Goal: Book appointment/travel/reservation

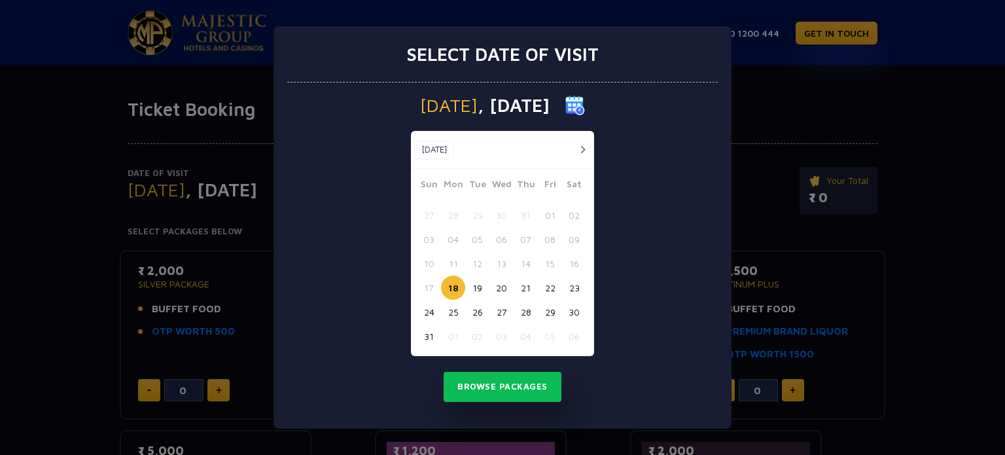
click at [585, 143] on button "button" at bounding box center [583, 149] width 16 height 16
click at [585, 143] on div "[DATE] [DATE]" at bounding box center [502, 150] width 183 height 38
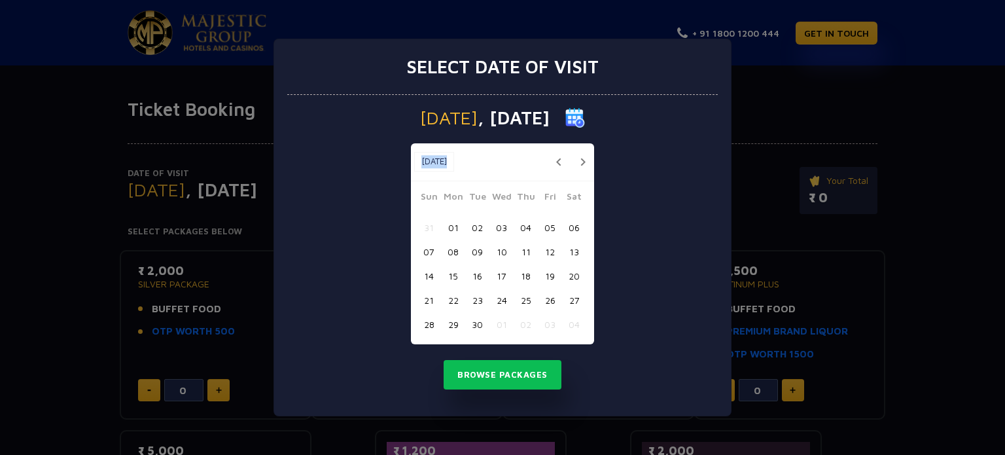
click at [585, 143] on div "[DATE] [DATE]" at bounding box center [502, 162] width 183 height 38
click at [577, 164] on button "button" at bounding box center [583, 162] width 16 height 16
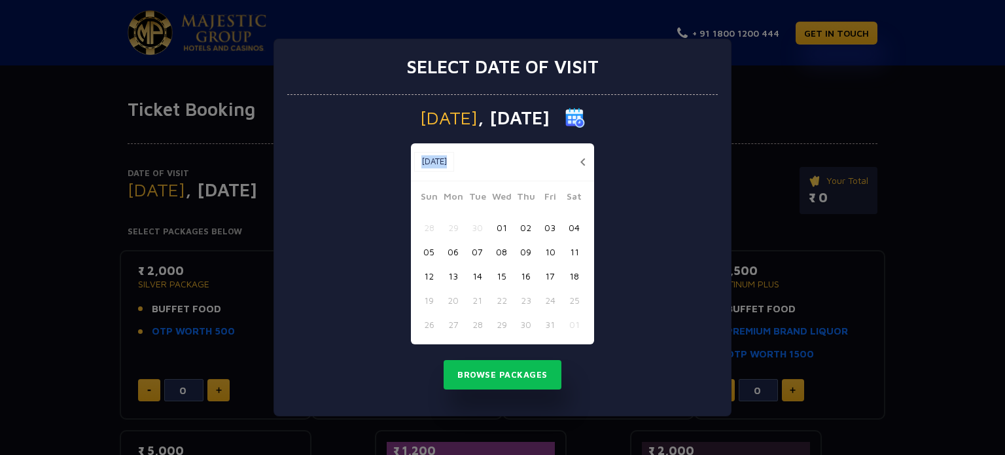
click at [577, 164] on button "button" at bounding box center [583, 162] width 16 height 16
click at [581, 157] on button "button" at bounding box center [583, 162] width 16 height 16
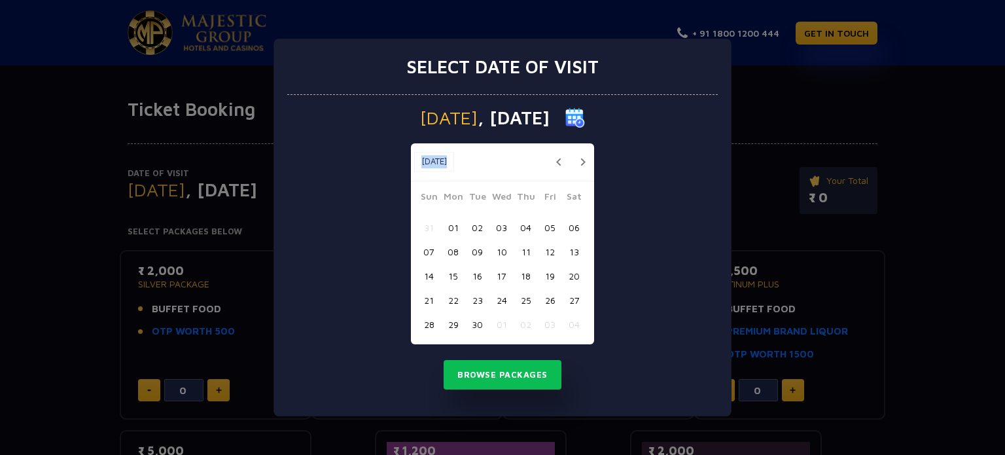
click at [581, 157] on button "button" at bounding box center [583, 162] width 16 height 16
click at [524, 232] on button "02" at bounding box center [526, 227] width 24 height 24
click at [501, 369] on button "Browse Packages" at bounding box center [503, 375] width 118 height 30
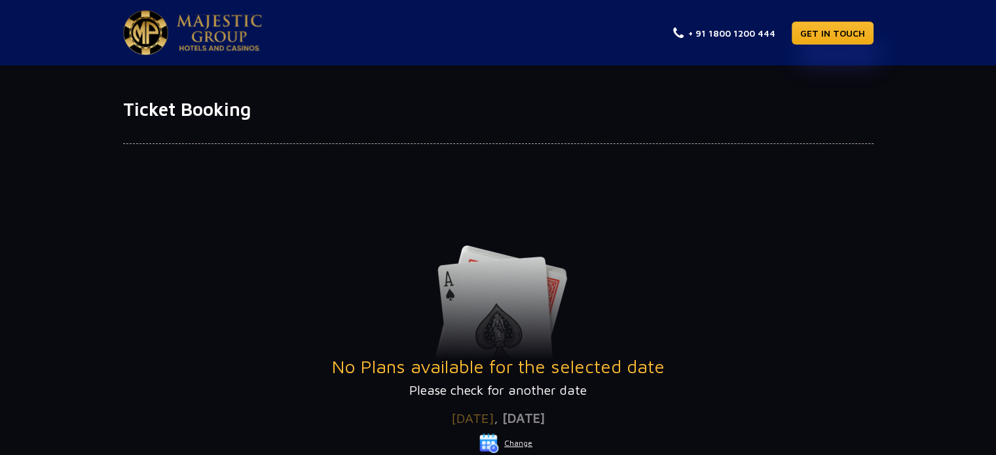
click at [488, 445] on img at bounding box center [489, 443] width 20 height 20
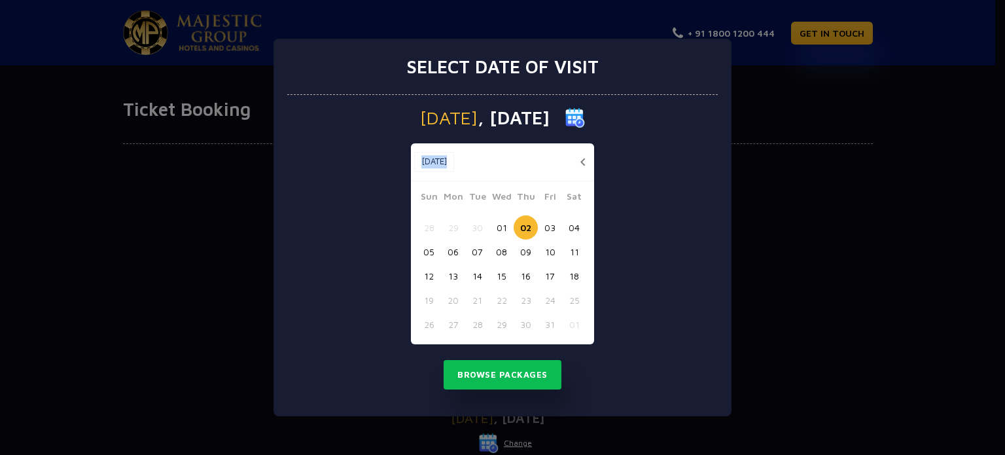
click at [580, 279] on button "18" at bounding box center [574, 276] width 24 height 24
click at [490, 379] on button "Browse Packages" at bounding box center [503, 375] width 118 height 30
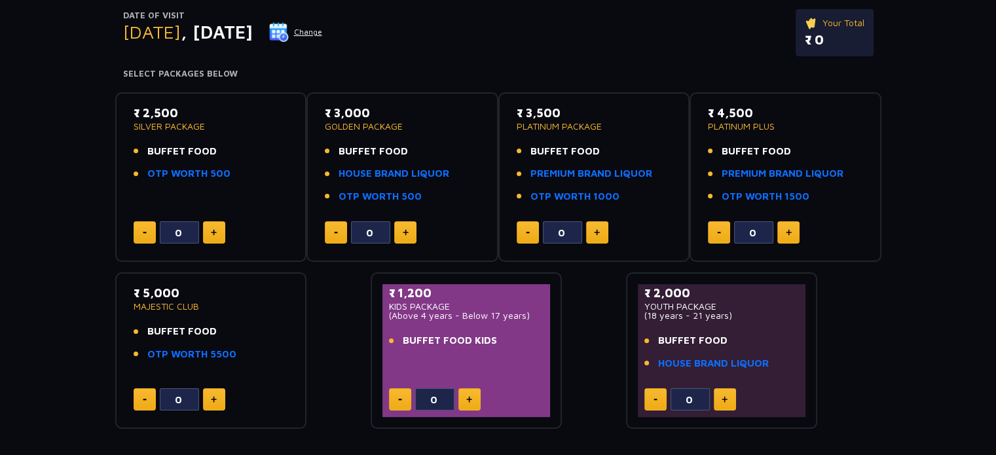
scroll to position [168, 0]
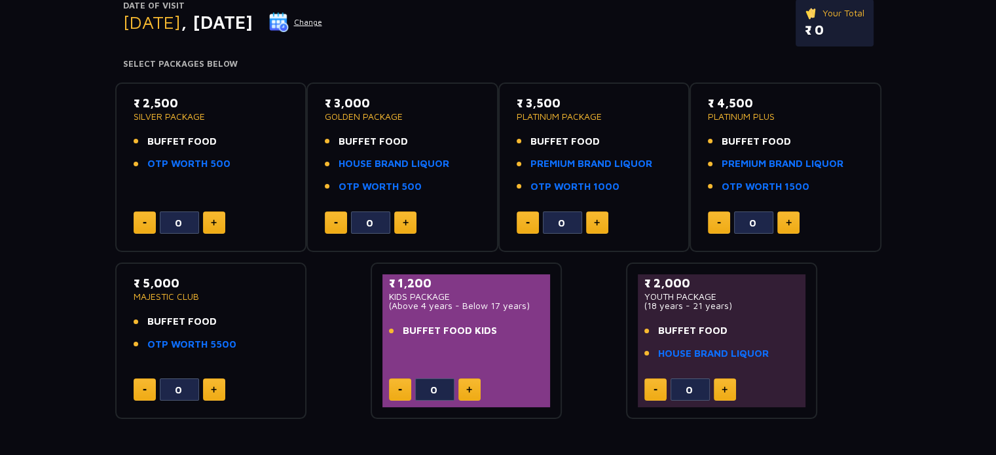
click at [213, 388] on img at bounding box center [214, 389] width 6 height 7
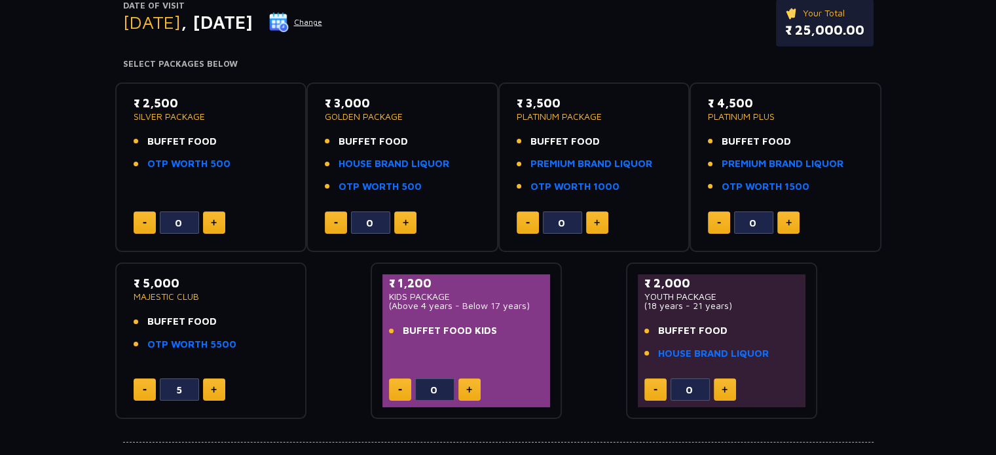
click at [213, 388] on img at bounding box center [214, 389] width 6 height 7
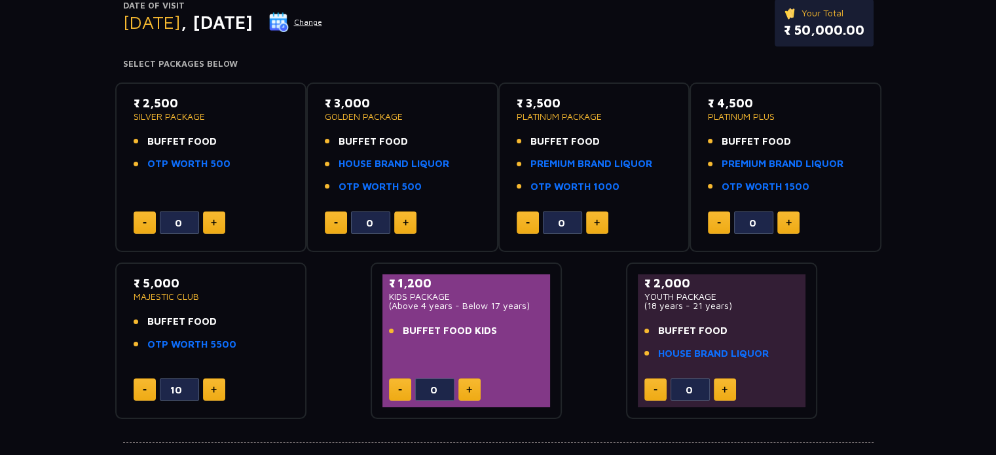
click at [143, 389] on img at bounding box center [145, 390] width 4 height 2
click at [214, 386] on img at bounding box center [214, 389] width 6 height 7
type input "10"
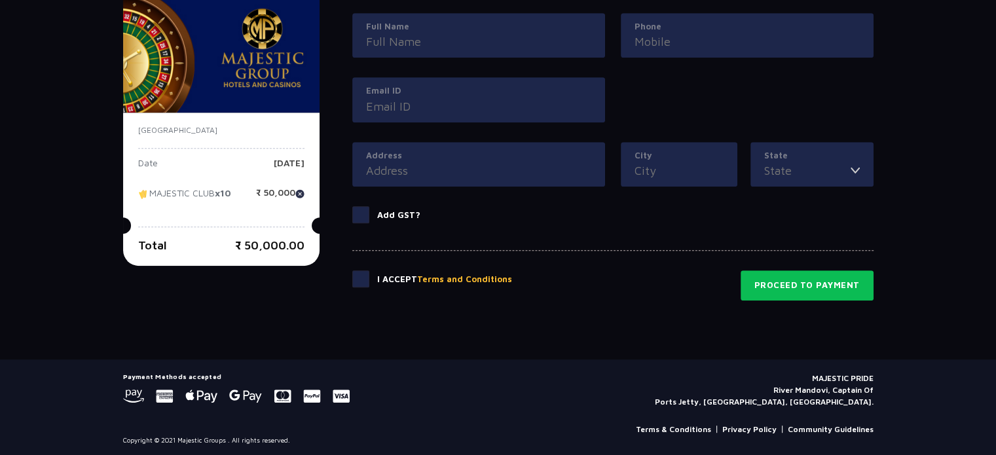
scroll to position [0, 0]
